Goal: Transaction & Acquisition: Subscribe to service/newsletter

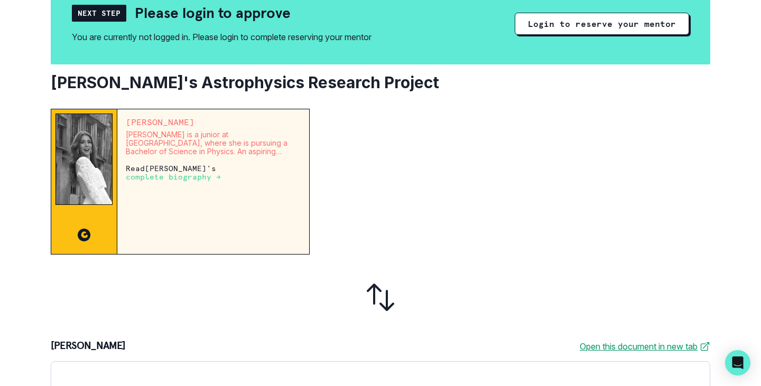
scroll to position [125, 0]
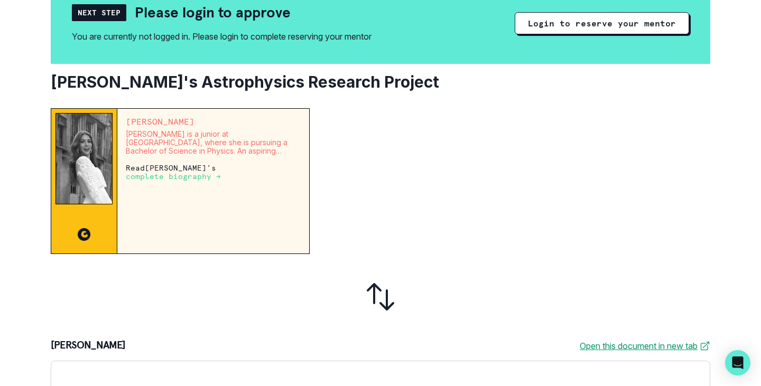
click at [158, 177] on p "complete biography →" at bounding box center [173, 176] width 95 height 8
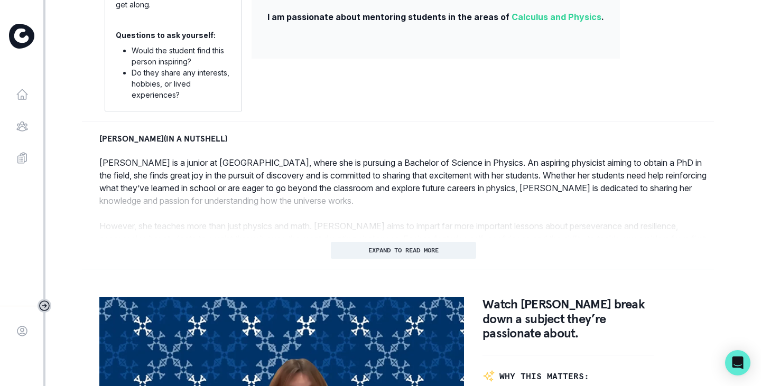
scroll to position [400, 0]
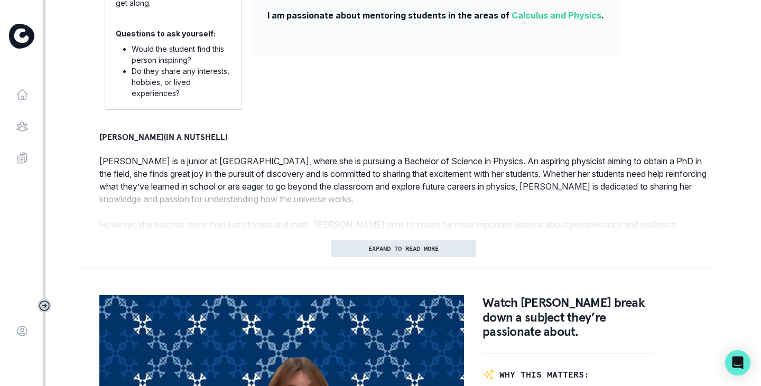
click at [357, 257] on button "EXPAND TO READ MORE" at bounding box center [403, 248] width 145 height 17
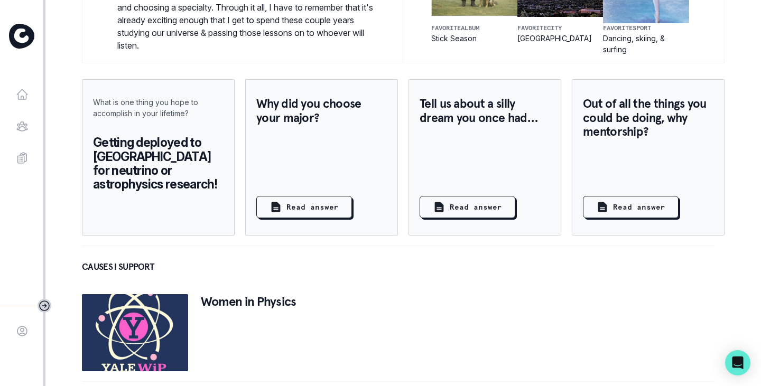
scroll to position [1239, 0]
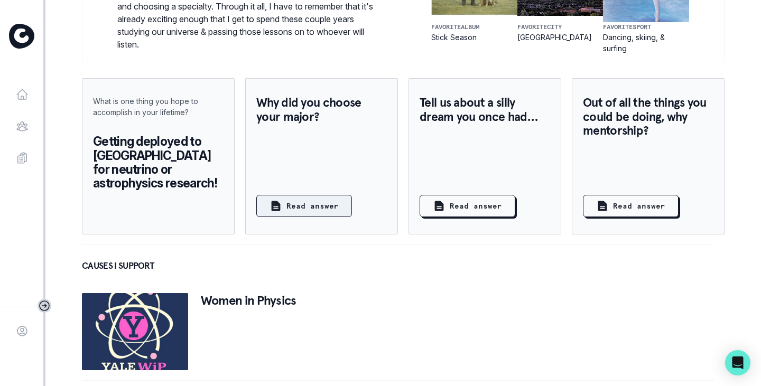
click at [328, 210] on p "Read answer" at bounding box center [312, 206] width 52 height 11
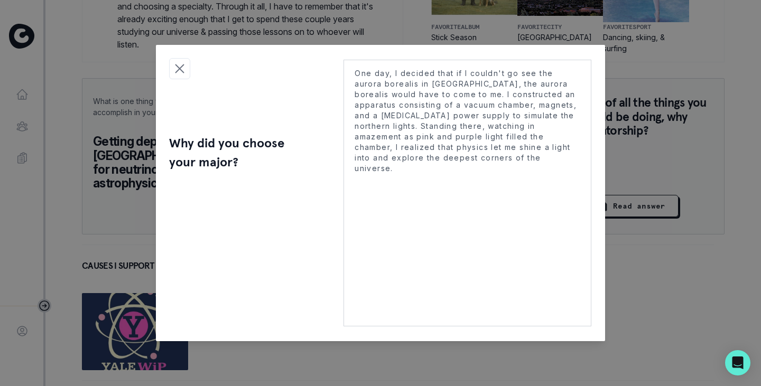
click at [603, 261] on div "One day, I decided that if I couldn't go see the aurora borealis in [GEOGRAPHIC…" at bounding box center [467, 193] width 275 height 296
click at [178, 74] on icon "Close modal" at bounding box center [180, 69] width 16 height 16
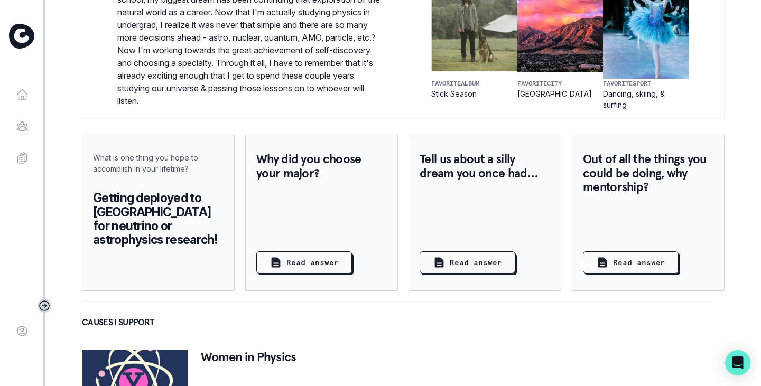
scroll to position [1187, 0]
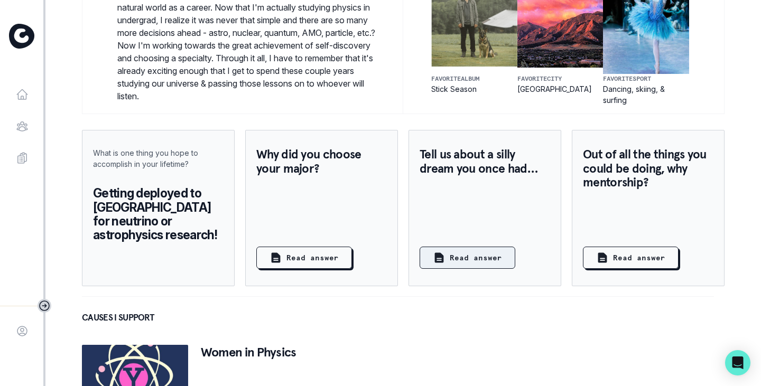
click at [478, 261] on p "Read answer" at bounding box center [476, 258] width 52 height 11
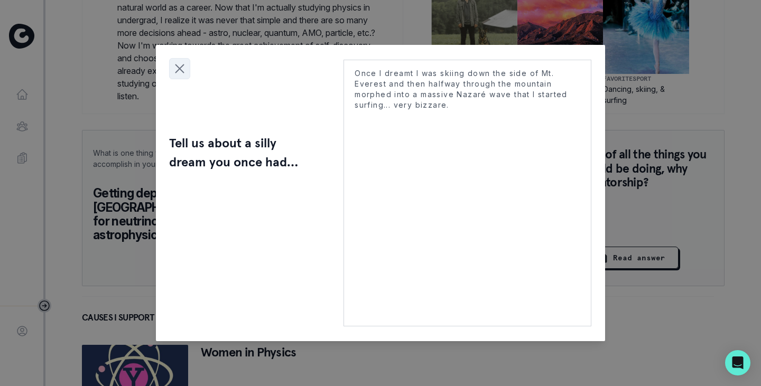
click at [177, 68] on icon "Close modal" at bounding box center [180, 69] width 16 height 16
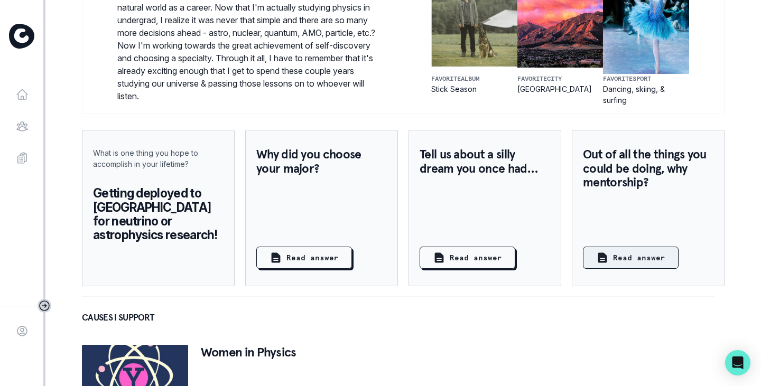
click at [632, 264] on p "Read answer" at bounding box center [639, 258] width 52 height 11
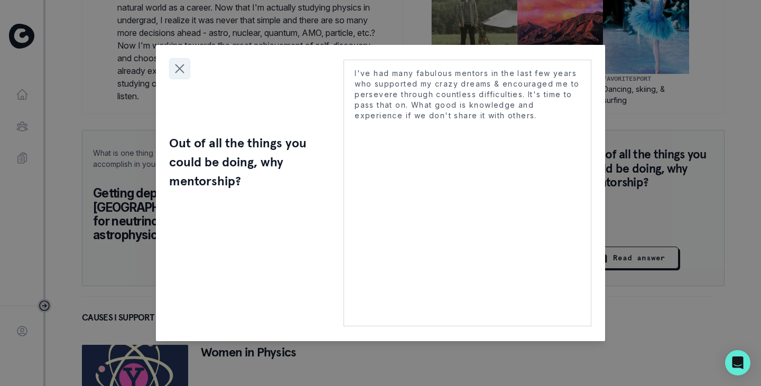
click at [182, 71] on icon "Close modal" at bounding box center [180, 69] width 8 height 8
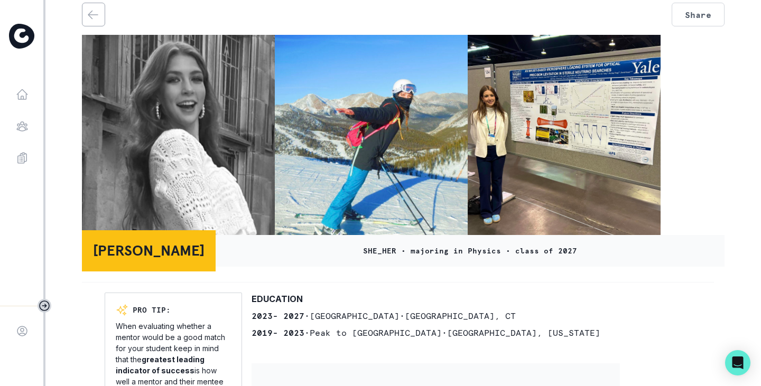
scroll to position [0, 0]
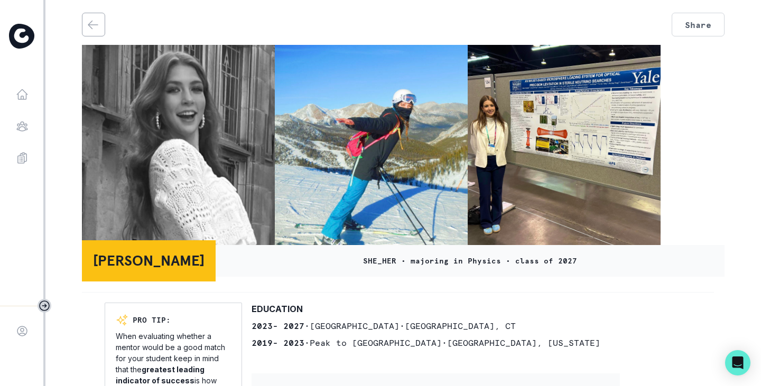
click at [89, 31] on icon "back" at bounding box center [93, 24] width 13 height 13
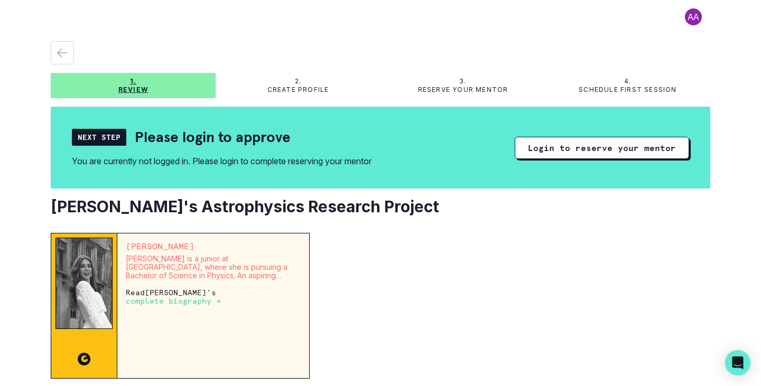
click at [150, 303] on p "complete biography →" at bounding box center [173, 301] width 95 height 8
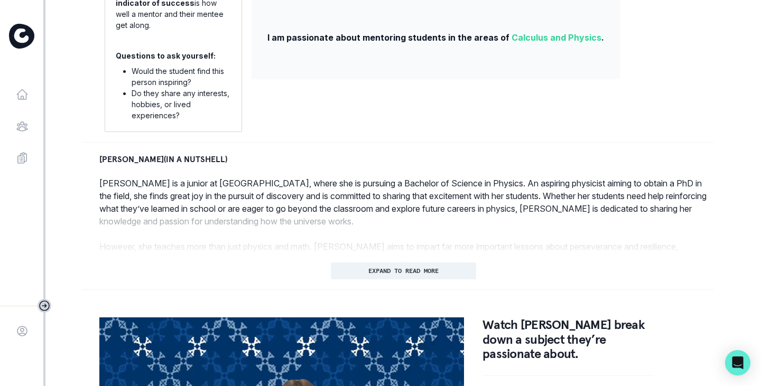
scroll to position [378, 0]
click at [369, 274] on p "EXPAND TO READ MORE" at bounding box center [403, 270] width 70 height 7
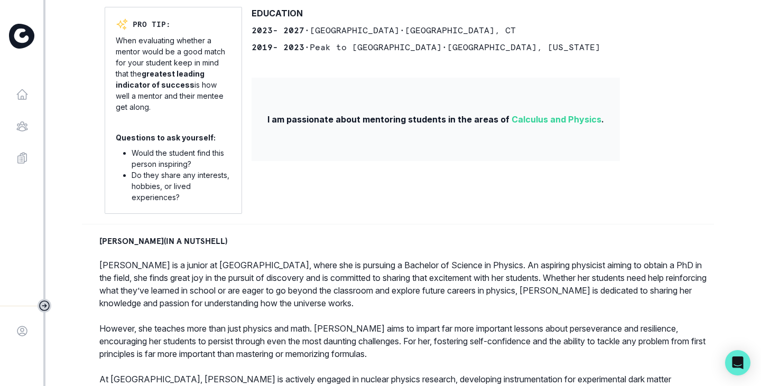
scroll to position [0, 0]
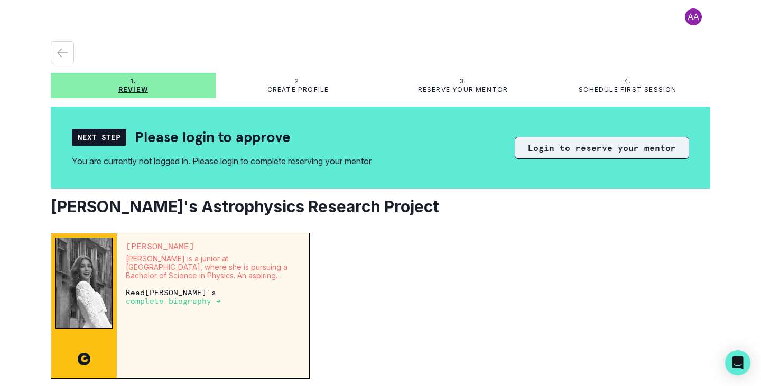
click at [598, 147] on button "Login to reserve your mentor" at bounding box center [602, 148] width 174 height 22
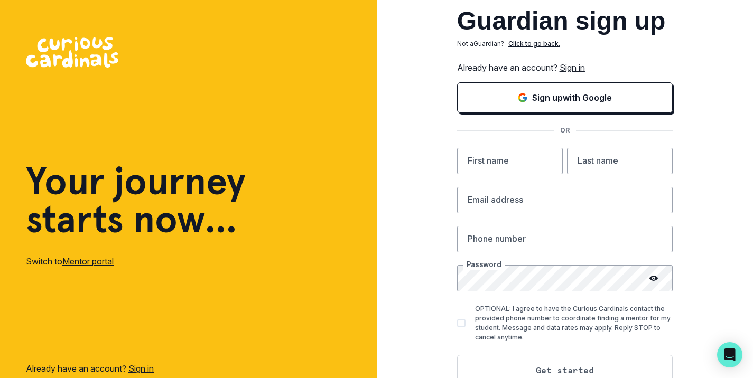
click at [579, 69] on link "Sign in" at bounding box center [571, 67] width 25 height 11
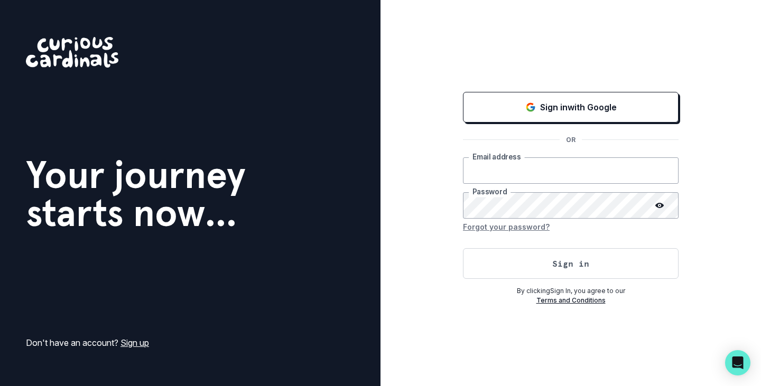
click at [504, 172] on input "email" at bounding box center [571, 170] width 216 height 26
type input "[EMAIL_ADDRESS][DOMAIN_NAME]"
click at [463, 248] on button "Sign in" at bounding box center [571, 263] width 216 height 31
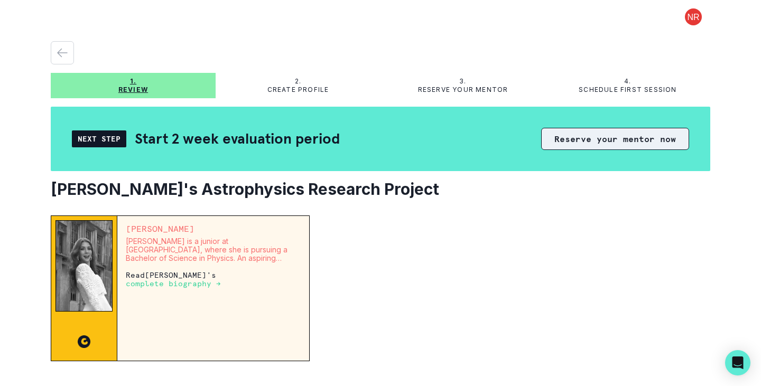
click at [598, 141] on button "Reserve your mentor now" at bounding box center [615, 139] width 148 height 22
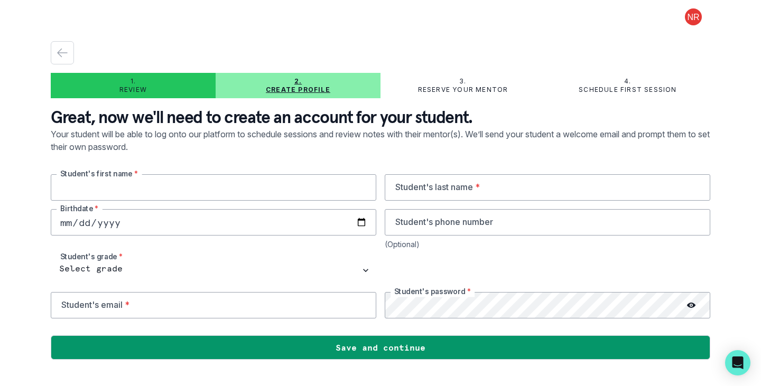
click at [189, 191] on input "text" at bounding box center [213, 187] width 325 height 26
type input "[PERSON_NAME]"
click at [463, 190] on input "text" at bounding box center [547, 187] width 325 height 26
type input "[PERSON_NAME]"
type input "0001-12-20"
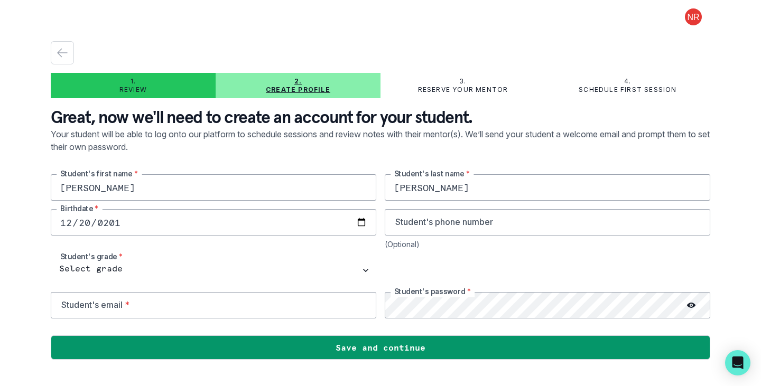
type input "[DATE]"
click at [417, 218] on input "tel" at bounding box center [547, 222] width 325 height 26
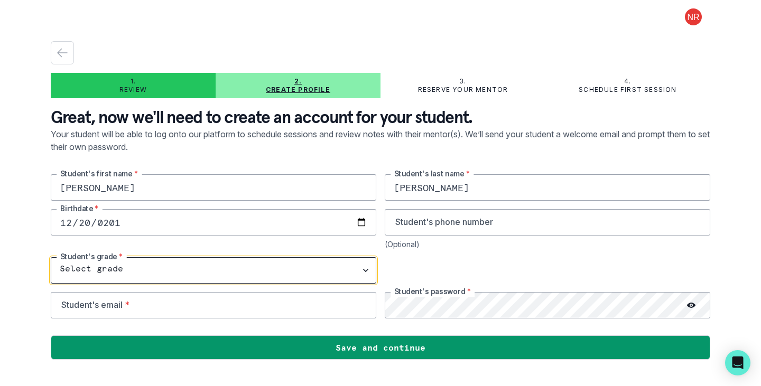
click at [364, 272] on select "Select grade 1st Grade 2nd Grade 3rd Grade 4th Grade 5th Grade 6th Grade 7th Gr…" at bounding box center [213, 270] width 325 height 26
select select "9th Grade"
click at [51, 257] on select "Select grade 1st Grade 2nd Grade 3rd Grade 4th Grade 5th Grade 6th Grade 7th Gr…" at bounding box center [213, 270] width 325 height 26
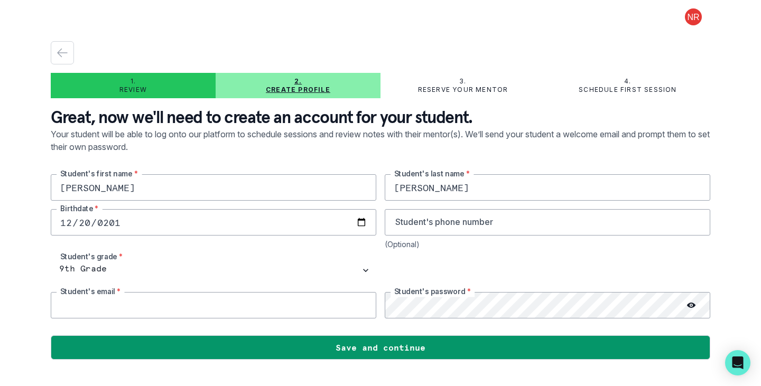
click at [106, 308] on input "email" at bounding box center [213, 305] width 325 height 26
type input "[EMAIL_ADDRESS][DOMAIN_NAME]"
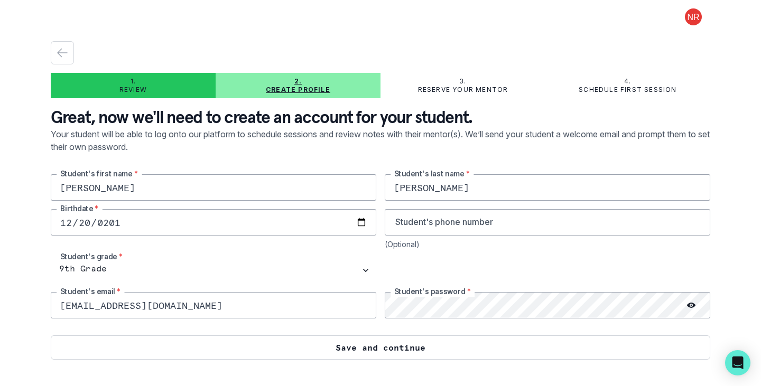
click at [416, 347] on button "Save and continue" at bounding box center [380, 347] width 659 height 24
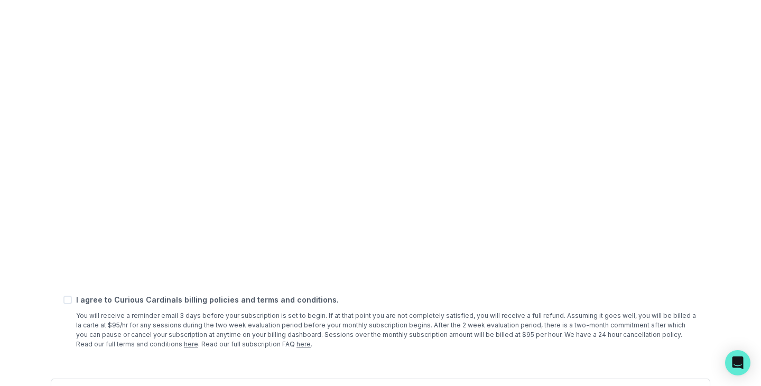
scroll to position [403, 0]
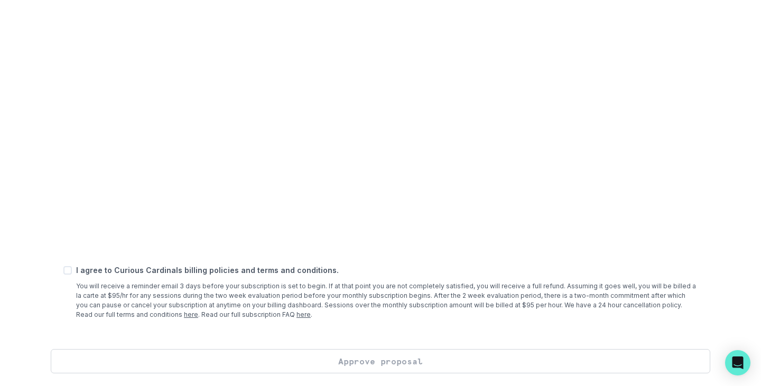
click at [67, 272] on span at bounding box center [67, 270] width 8 height 8
click at [63, 271] on input "checkbox" at bounding box center [63, 270] width 1 height 1
checkbox input "true"
click at [413, 362] on button "Approve proposal" at bounding box center [380, 361] width 659 height 24
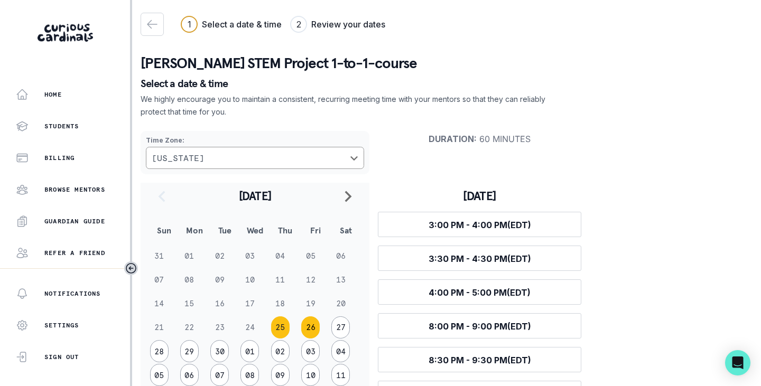
click at [311, 333] on button "26" at bounding box center [310, 327] width 18 height 22
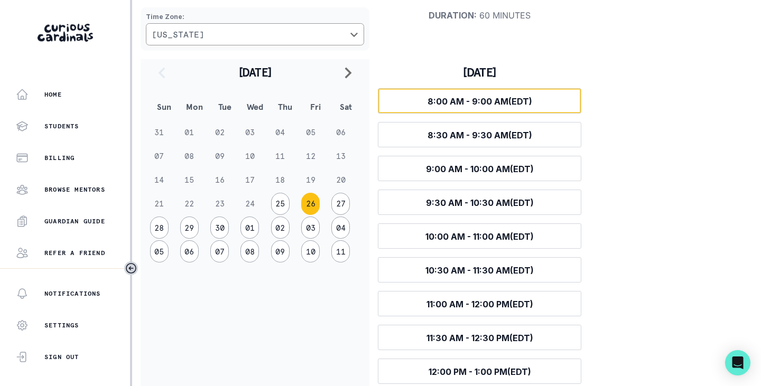
scroll to position [124, 0]
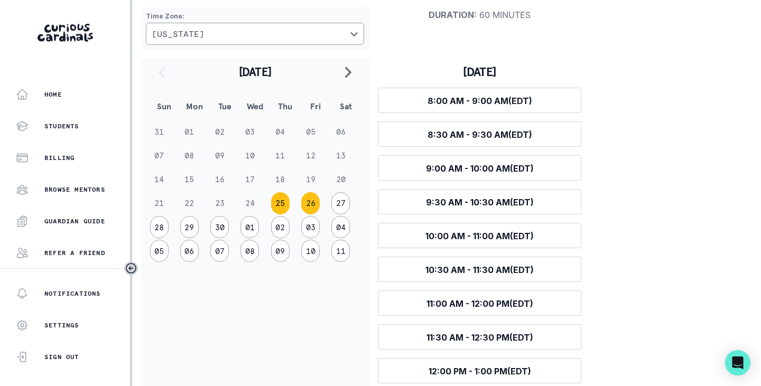
click at [280, 207] on button "25" at bounding box center [280, 203] width 18 height 22
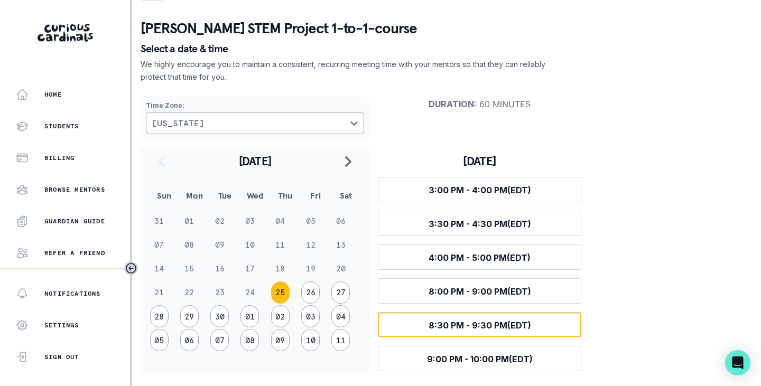
click at [475, 325] on span "8:30 PM - 9:30 PM (EDT)" at bounding box center [479, 325] width 102 height 11
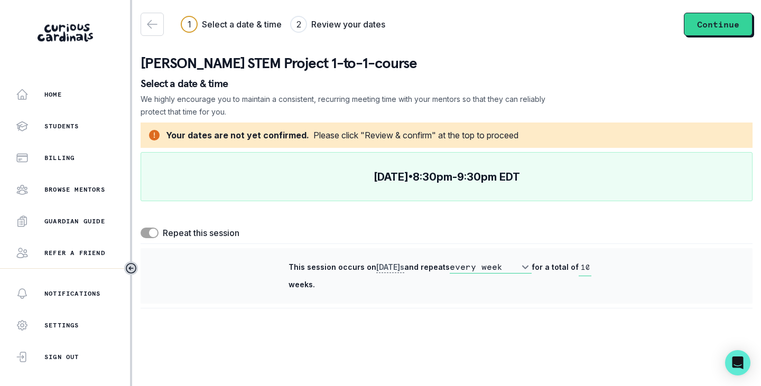
scroll to position [0, 0]
click at [154, 27] on icon "button" at bounding box center [152, 24] width 13 height 13
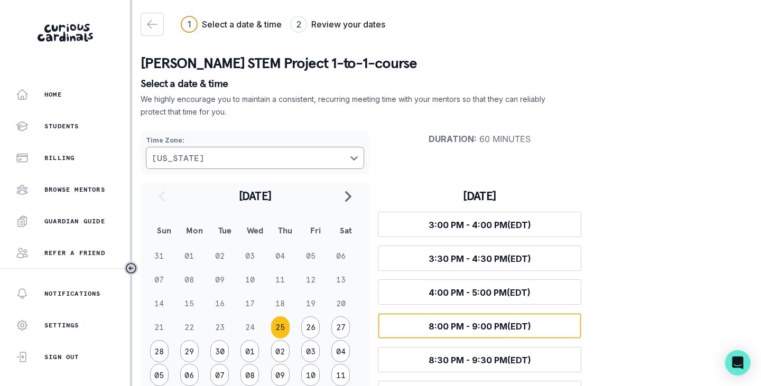
click at [544, 330] on button "Select time 8:00 PM - 9:00 PM (EDT)" at bounding box center [479, 325] width 203 height 25
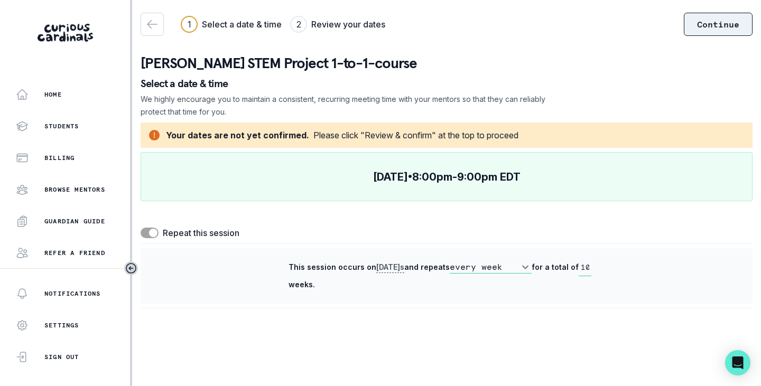
click at [714, 23] on button "Continue" at bounding box center [718, 24] width 69 height 23
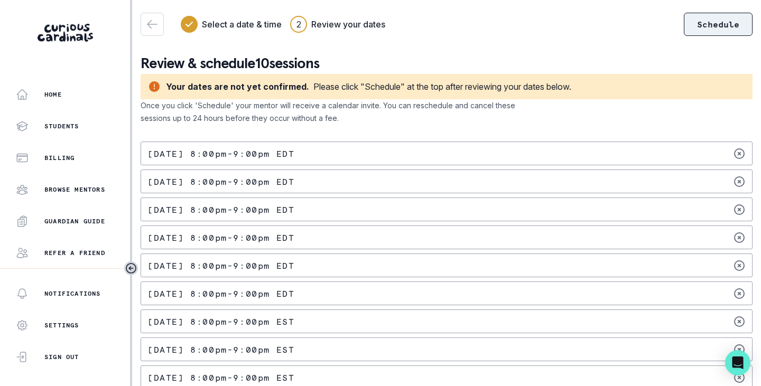
click at [700, 22] on button "Schedule" at bounding box center [718, 24] width 69 height 23
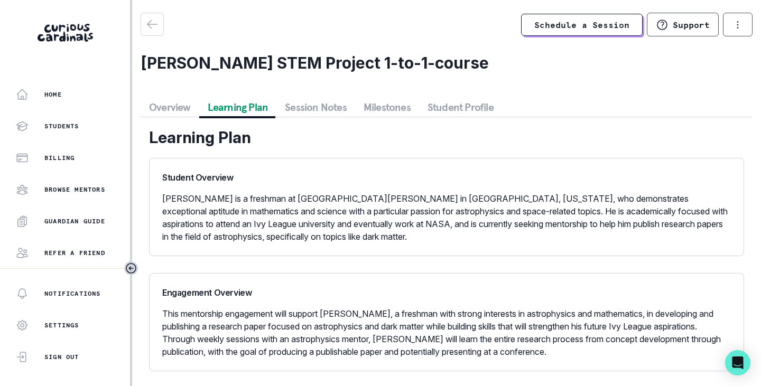
click at [256, 109] on button "Learning Plan" at bounding box center [238, 107] width 78 height 19
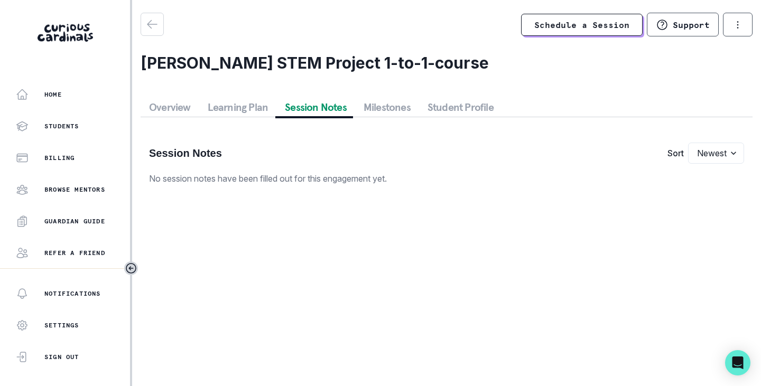
click at [323, 110] on button "Session Notes" at bounding box center [315, 107] width 79 height 19
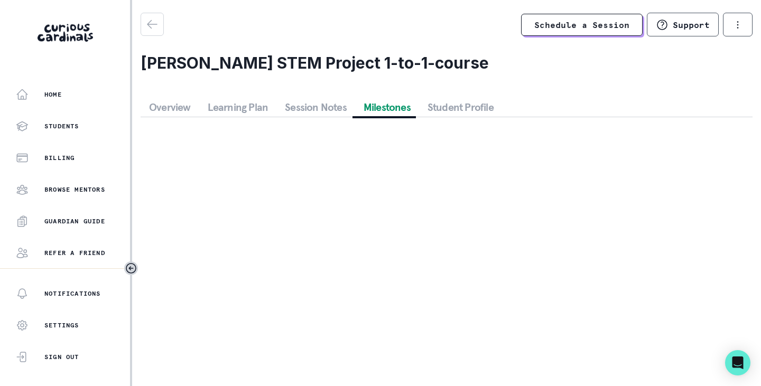
click at [391, 109] on button "Milestones" at bounding box center [387, 107] width 64 height 19
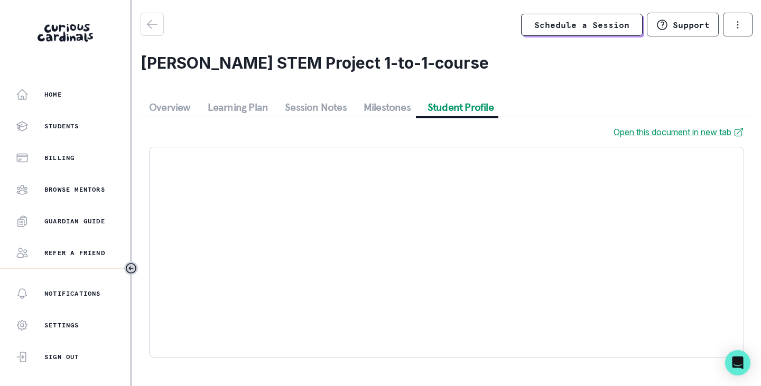
click at [441, 107] on button "Student Profile" at bounding box center [460, 107] width 83 height 19
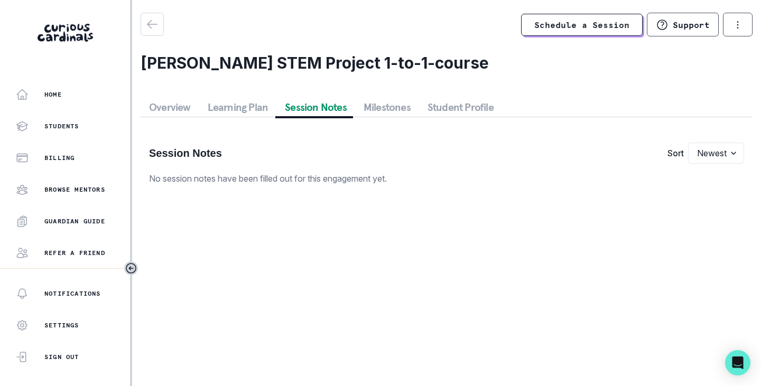
click at [300, 107] on button "Session Notes" at bounding box center [315, 107] width 79 height 19
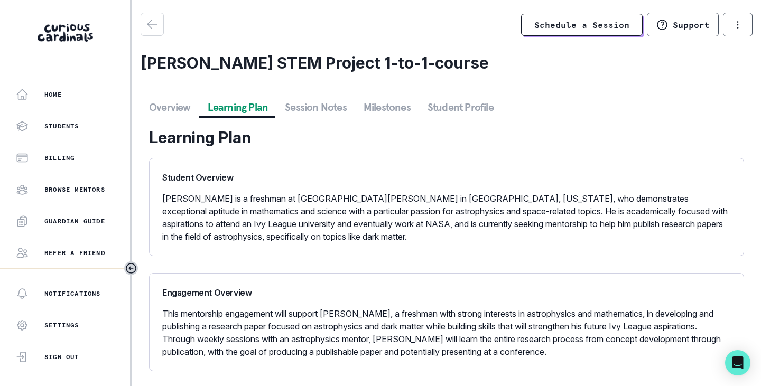
click at [254, 107] on button "Learning Plan" at bounding box center [238, 107] width 78 height 19
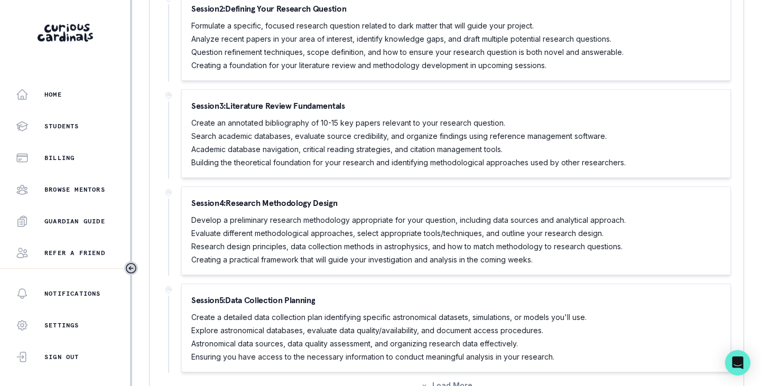
scroll to position [723, 0]
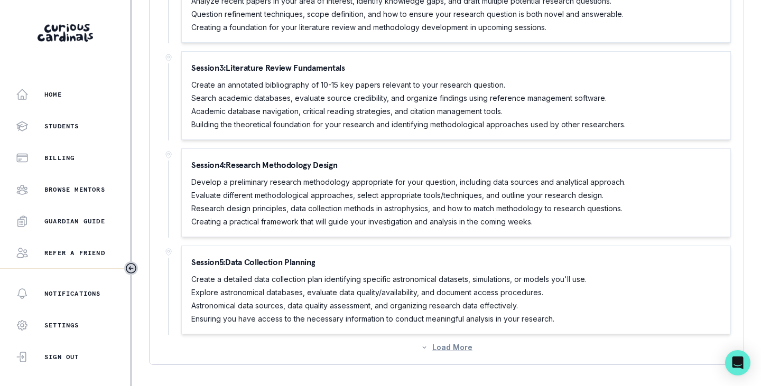
click at [445, 349] on button "Load More" at bounding box center [446, 347] width 52 height 9
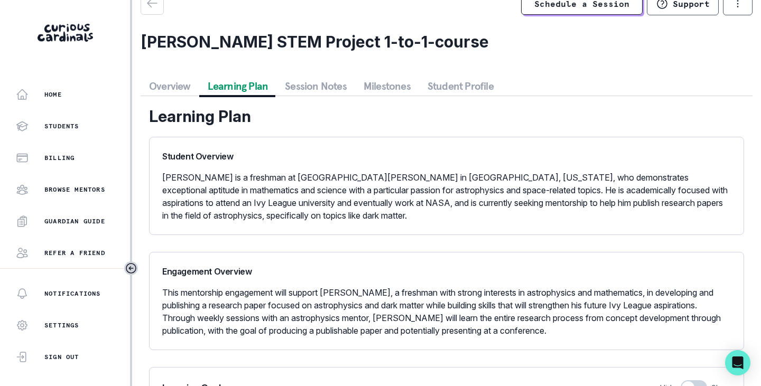
scroll to position [0, 0]
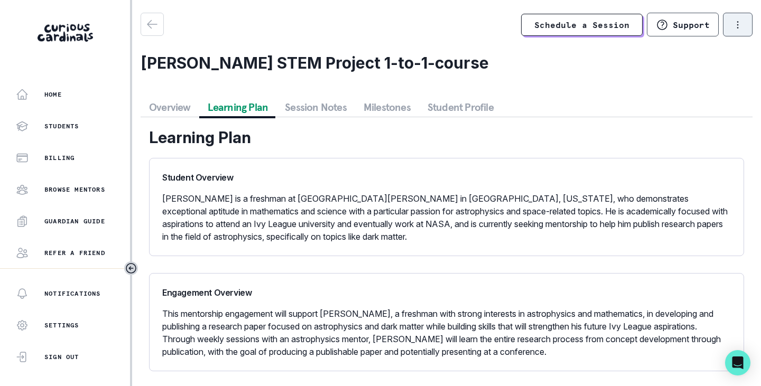
click at [735, 31] on button "options" at bounding box center [738, 25] width 30 height 24
click at [583, 101] on div "Overview Learning Plan Session Notes Milestones Student Profile" at bounding box center [447, 108] width 612 height 20
click at [82, 190] on p "Browse Mentors" at bounding box center [74, 189] width 61 height 8
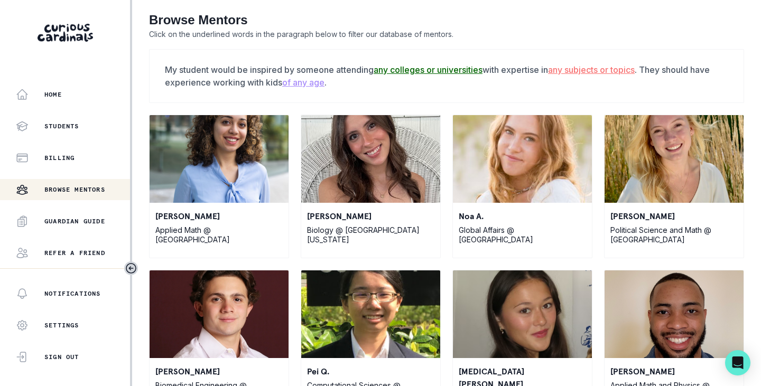
click at [579, 69] on u "any subjects or topics" at bounding box center [591, 69] width 87 height 11
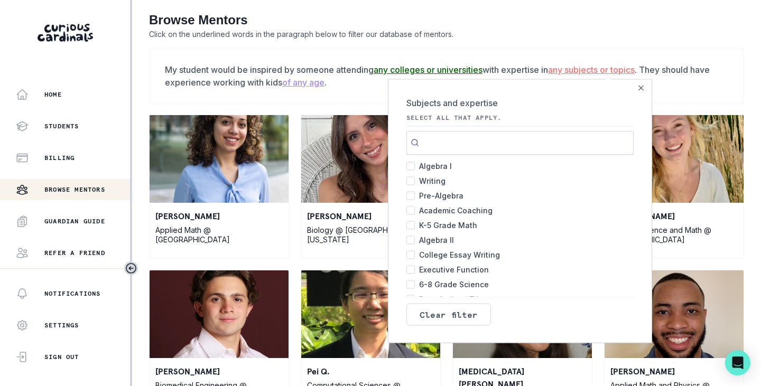
click at [462, 141] on input "Search" at bounding box center [519, 142] width 227 height 24
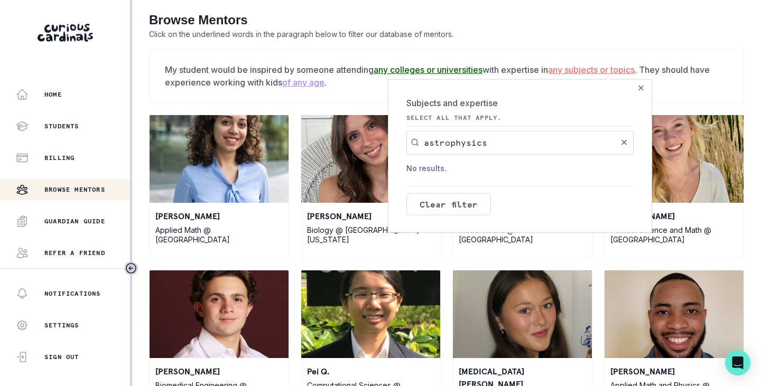
click button "submit" at bounding box center [0, 0] width 0 height 0
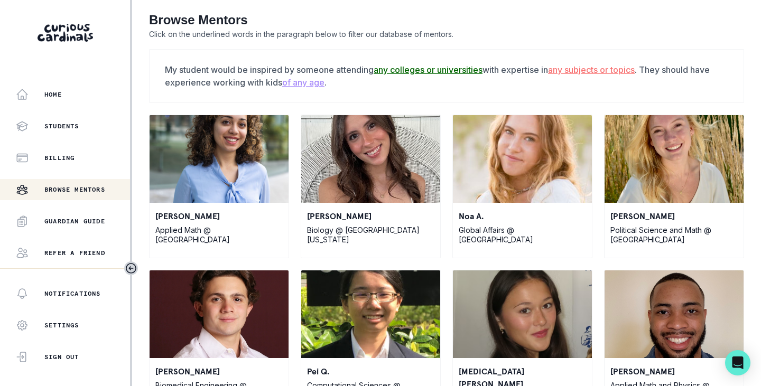
click at [587, 67] on u "any subjects or topics" at bounding box center [591, 69] width 87 height 11
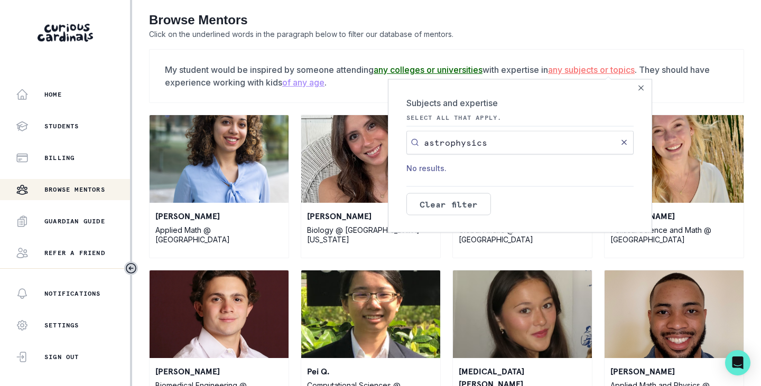
click at [612, 146] on input "astrophysics" at bounding box center [519, 142] width 227 height 24
click at [450, 205] on button "Clear filter" at bounding box center [448, 204] width 85 height 22
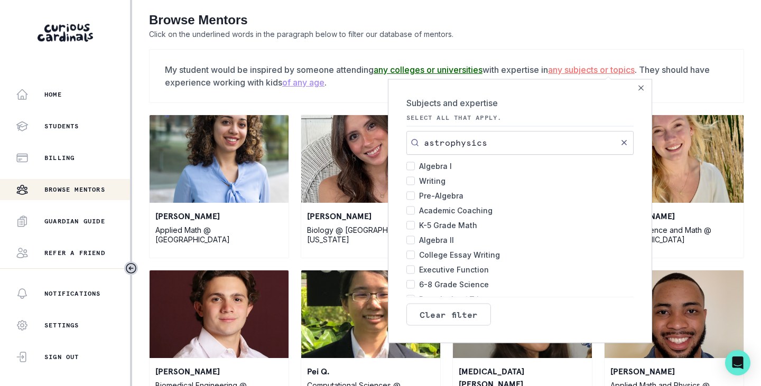
click at [469, 145] on input "astrophysics" at bounding box center [519, 142] width 227 height 24
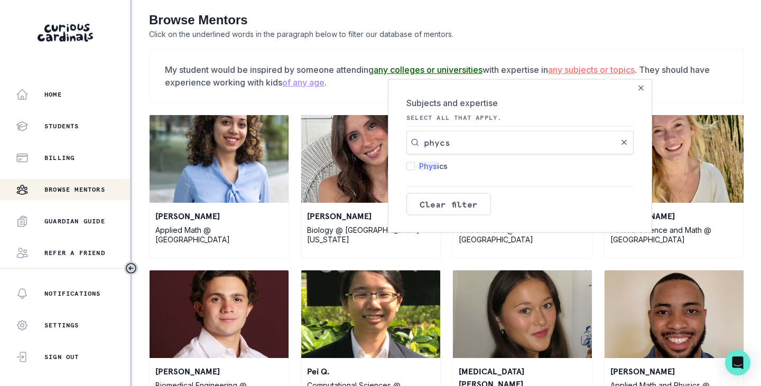
type input "phycs"
click at [406, 168] on input "Phys ics 225" at bounding box center [410, 166] width 8 height 8
checkbox input "true"
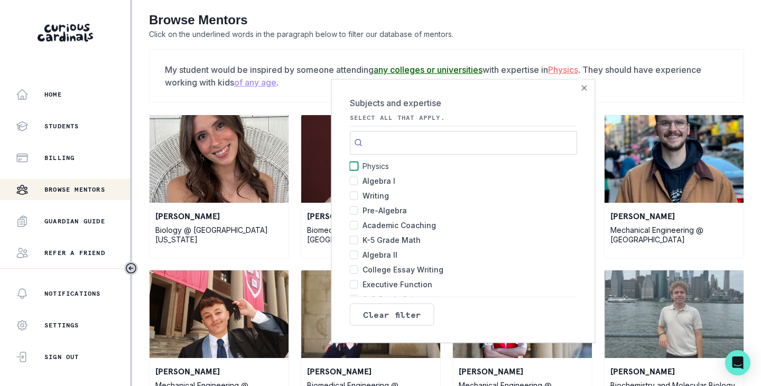
click at [350, 167] on input "Physics 225" at bounding box center [354, 166] width 8 height 8
checkbox input "false"
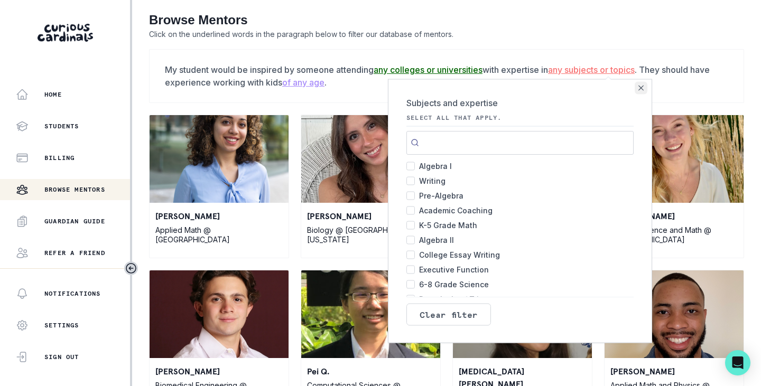
click at [638, 90] on icon "Close" at bounding box center [640, 87] width 5 height 5
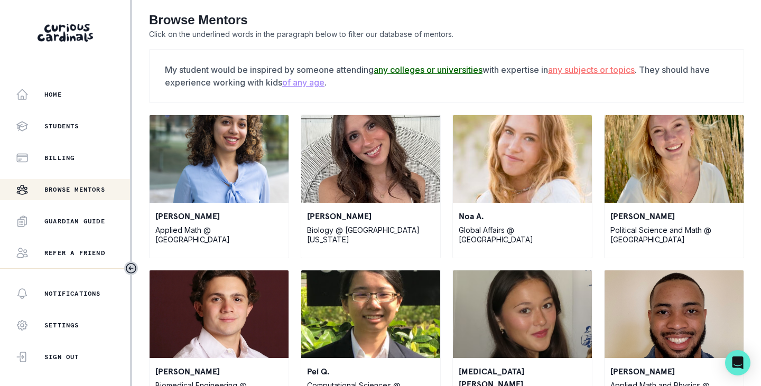
click at [624, 71] on u "any subjects or topics" at bounding box center [591, 69] width 87 height 11
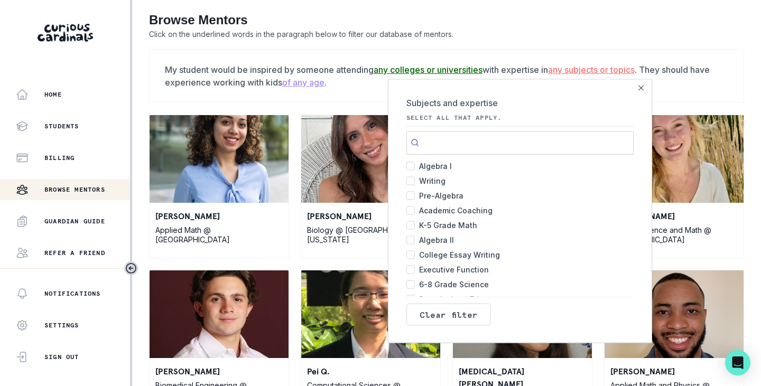
click at [473, 130] on input "Search" at bounding box center [519, 142] width 227 height 24
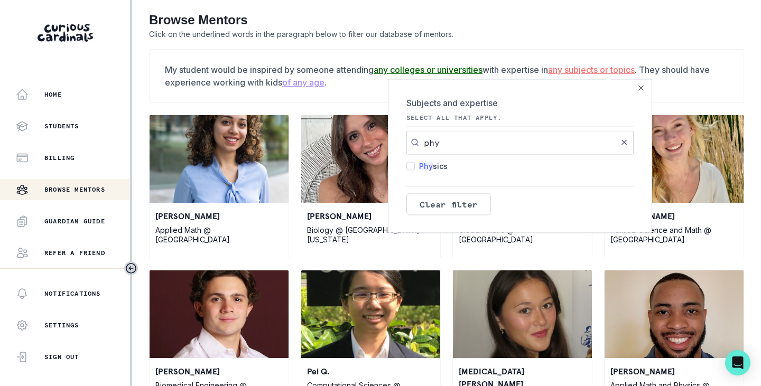
type input "phy"
click at [406, 167] on input "Phy sics 225" at bounding box center [410, 166] width 8 height 8
checkbox input "true"
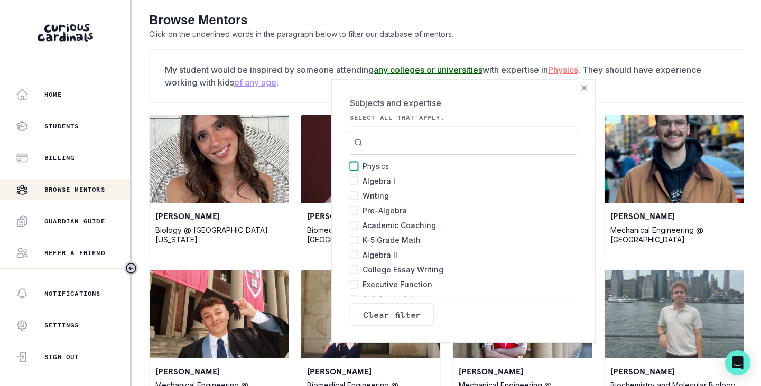
click at [350, 165] on input "Physics 225" at bounding box center [354, 166] width 8 height 8
checkbox input "false"
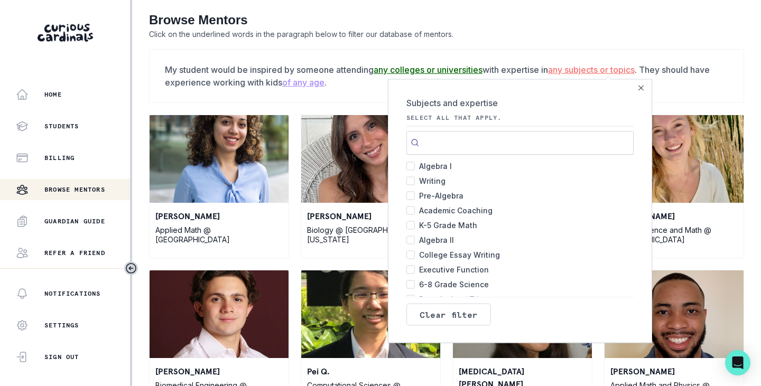
click at [451, 145] on input "Search" at bounding box center [519, 142] width 227 height 24
drag, startPoint x: 451, startPoint y: 145, endPoint x: 618, endPoint y: 137, distance: 166.6
click at [618, 137] on div "Algebra I 536 Writing 497 Pre-Algebra 492 Academic Coaching 477 K-5 Grade Math …" at bounding box center [519, 213] width 227 height 166
click at [437, 141] on input "Search" at bounding box center [519, 142] width 227 height 24
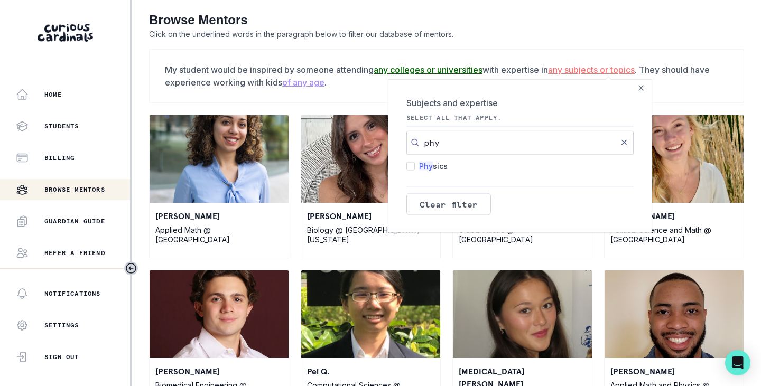
type input "phy"
click at [406, 167] on input "Phy sics 225" at bounding box center [410, 166] width 8 height 8
checkbox input "true"
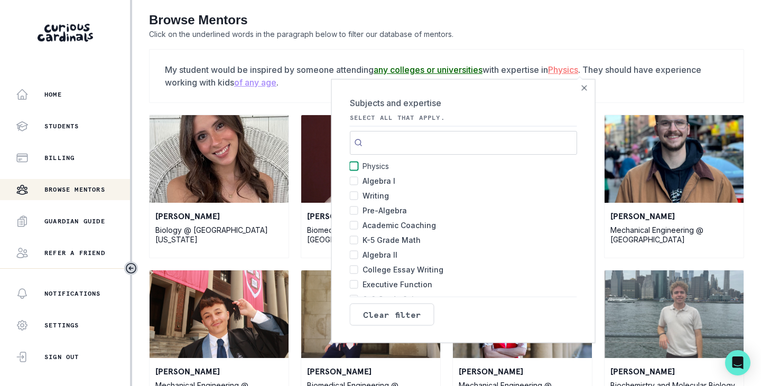
click at [350, 167] on input "Physics 225" at bounding box center [354, 166] width 8 height 8
checkbox input "false"
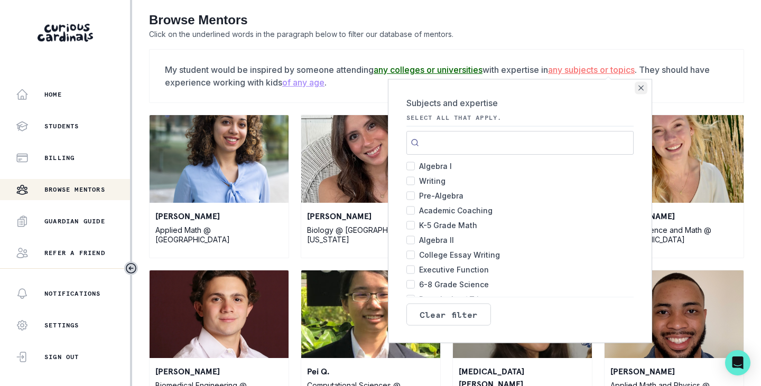
click at [638, 87] on icon "Close" at bounding box center [640, 87] width 5 height 5
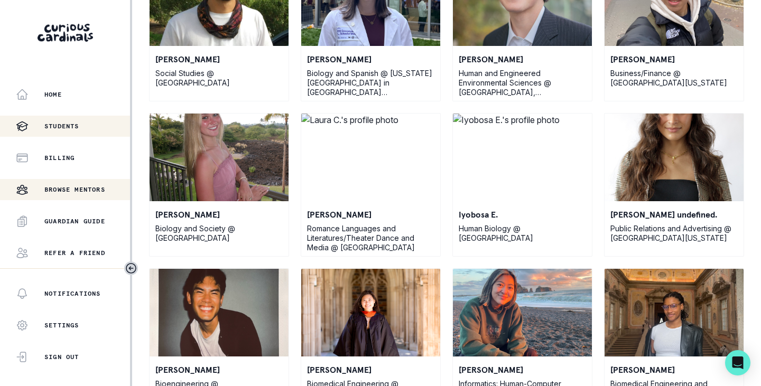
scroll to position [5127, 0]
click at [59, 94] on p "Home" at bounding box center [52, 94] width 17 height 8
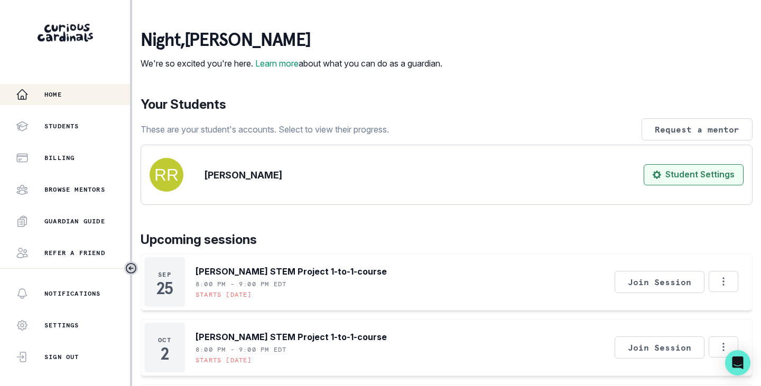
click at [664, 185] on button "Student Settings" at bounding box center [693, 174] width 100 height 21
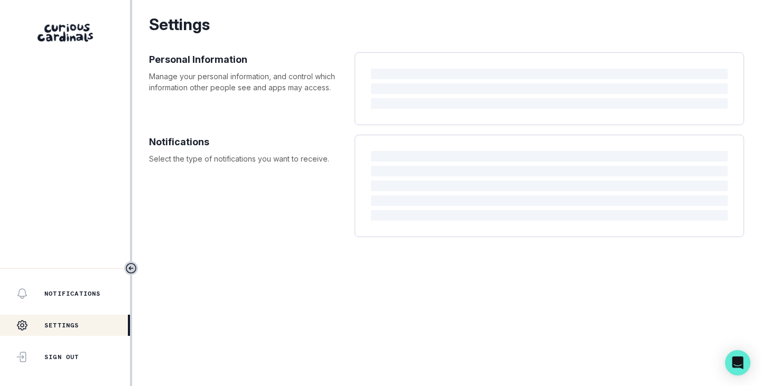
select select "9th Grade"
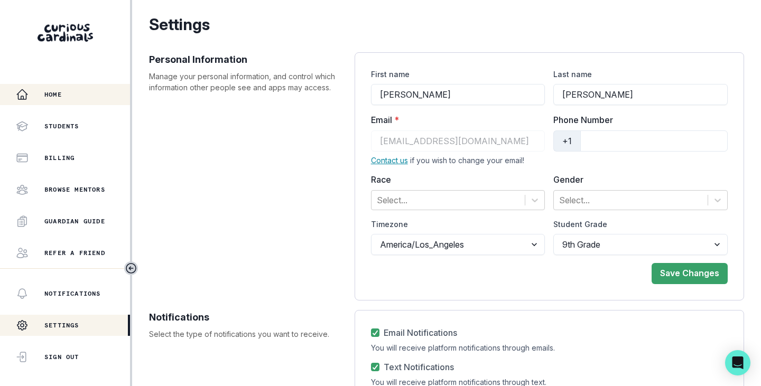
click at [58, 95] on p "Home" at bounding box center [52, 94] width 17 height 8
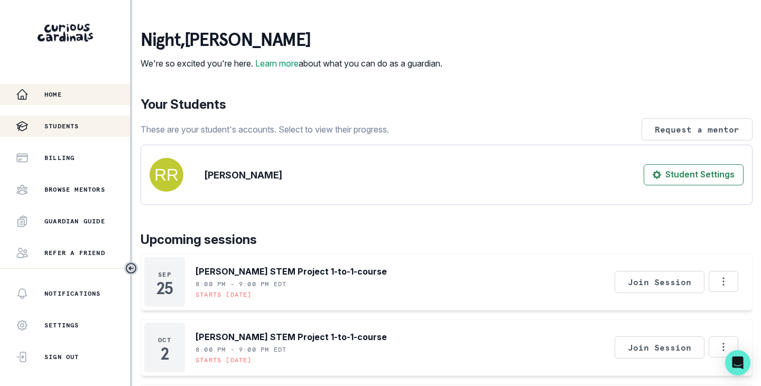
click at [63, 124] on p "Students" at bounding box center [61, 126] width 35 height 8
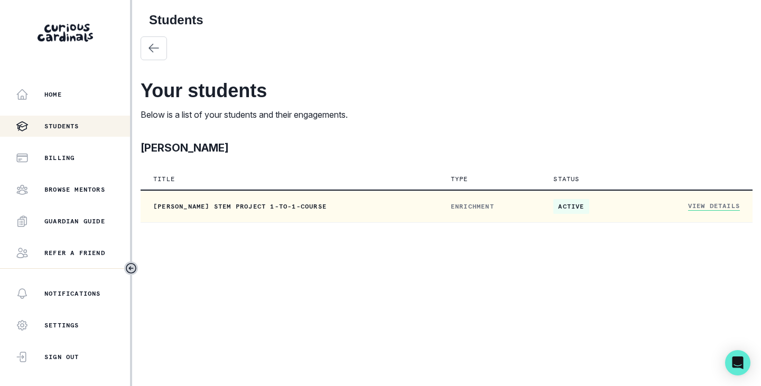
click at [695, 210] on link "View Details" at bounding box center [714, 206] width 52 height 9
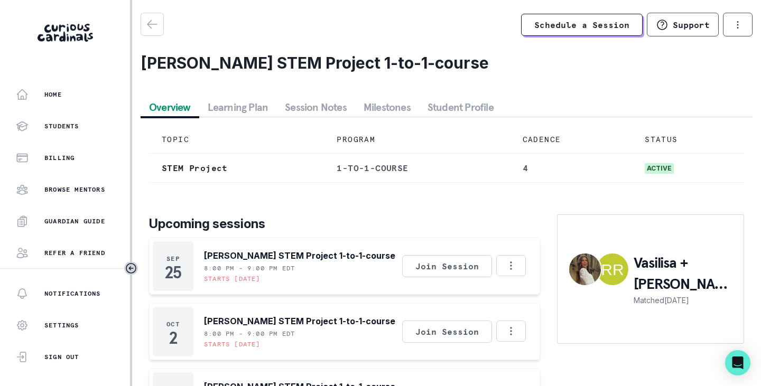
click at [231, 106] on button "Learning Plan" at bounding box center [238, 107] width 78 height 19
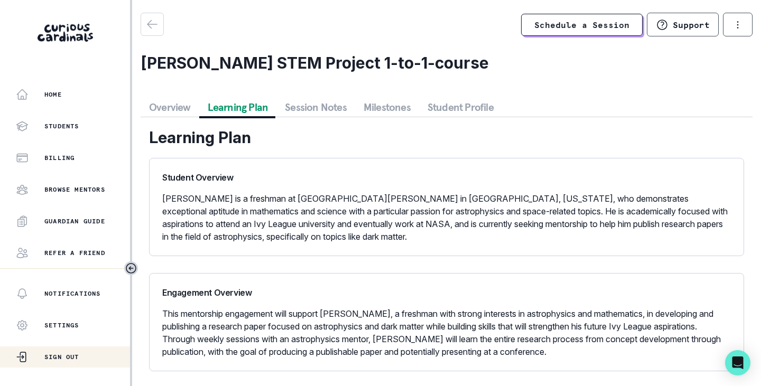
click at [55, 356] on p "Sign Out" at bounding box center [61, 357] width 35 height 8
